Goal: Task Accomplishment & Management: Use online tool/utility

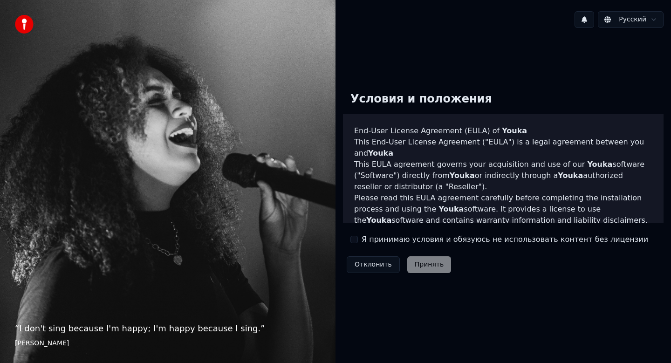
click at [395, 237] on label "Я принимаю условия и обязуюсь не использовать контент без лицензии" at bounding box center [505, 239] width 287 height 11
click at [358, 237] on button "Я принимаю условия и обязуюсь не использовать контент без лицензии" at bounding box center [354, 239] width 7 height 7
click at [415, 261] on button "Принять" at bounding box center [430, 264] width 44 height 17
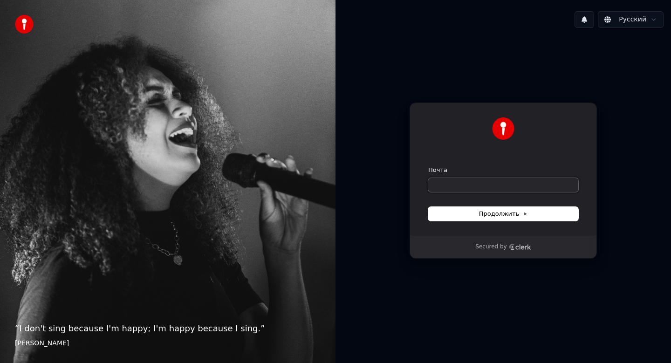
click at [466, 188] on input "Почта" at bounding box center [504, 185] width 150 height 14
click at [518, 217] on span "Продолжить" at bounding box center [503, 214] width 49 height 8
type input "**********"
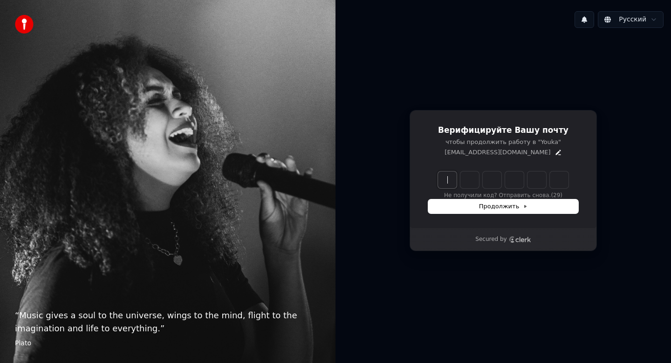
click at [445, 181] on input "Enter verification code" at bounding box center [512, 180] width 149 height 17
type input "******"
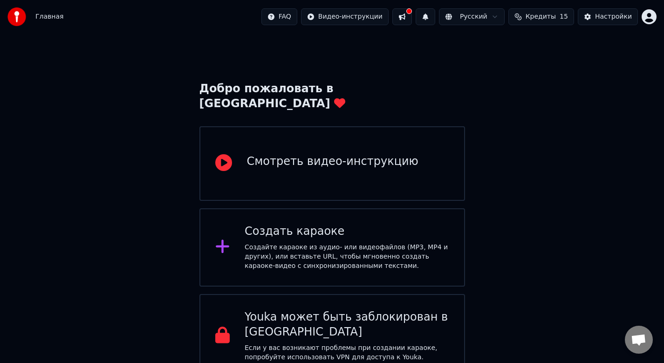
scroll to position [7, 0]
click at [406, 15] on button at bounding box center [403, 16] width 20 height 17
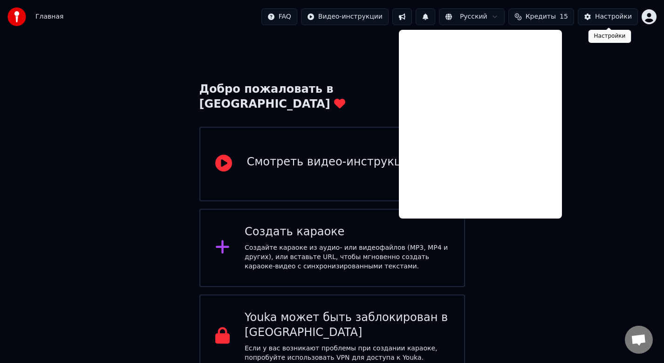
click at [608, 18] on div "Настройки" at bounding box center [613, 16] width 37 height 9
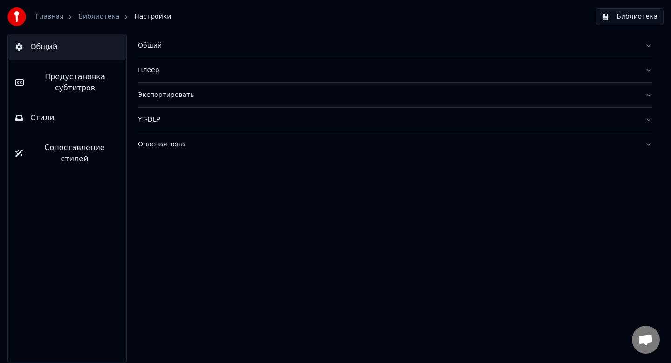
click at [467, 38] on button "Общий" at bounding box center [395, 46] width 515 height 24
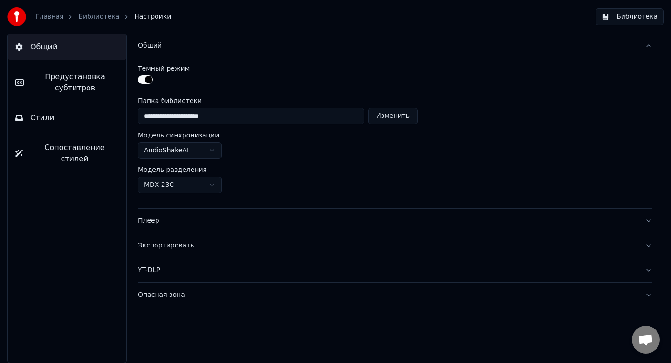
click at [453, 55] on button "Общий" at bounding box center [395, 46] width 515 height 24
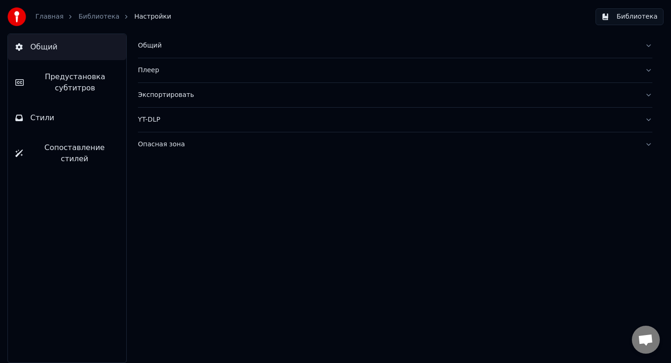
click at [49, 122] on span "Стили" at bounding box center [42, 117] width 24 height 11
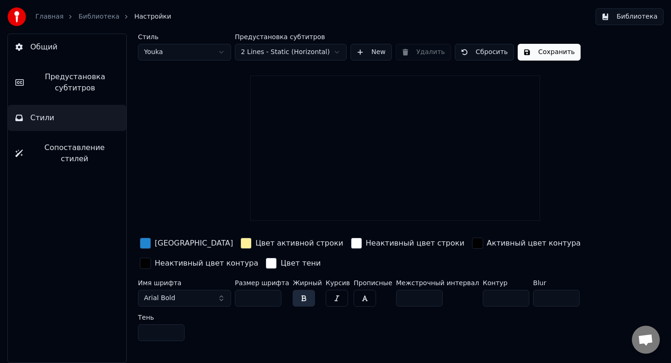
click at [47, 16] on link "Главная" at bounding box center [49, 16] width 28 height 9
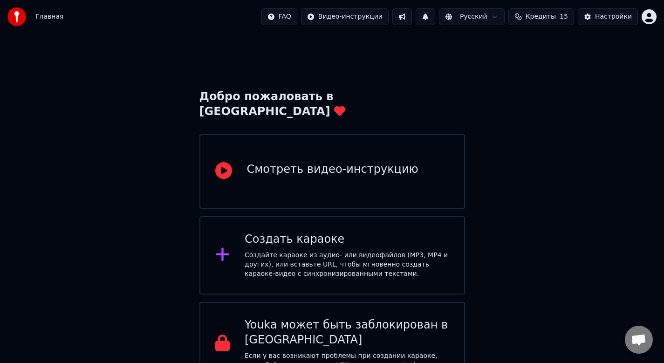
click at [306, 232] on div "Создать караоке" at bounding box center [347, 239] width 205 height 15
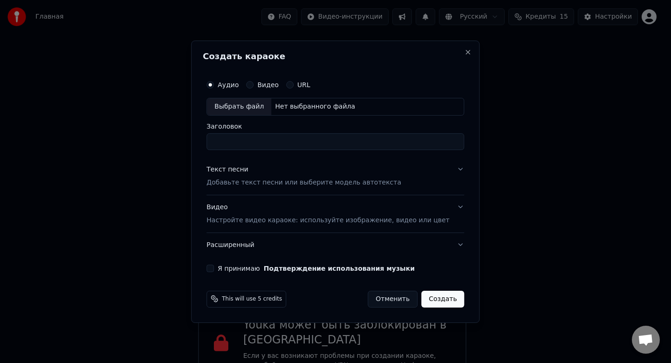
click at [381, 296] on button "Отменить" at bounding box center [393, 298] width 50 height 17
